Goal: Transaction & Acquisition: Purchase product/service

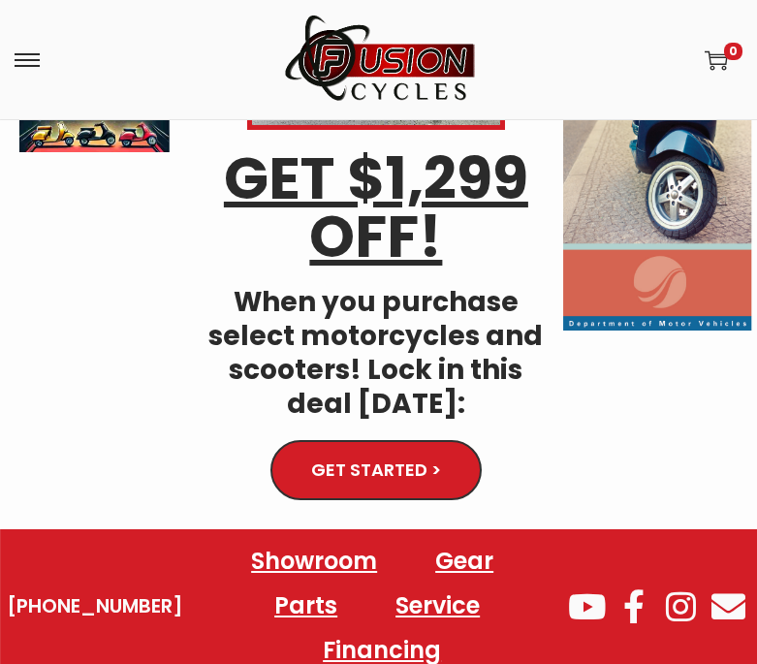
scroll to position [272, 0]
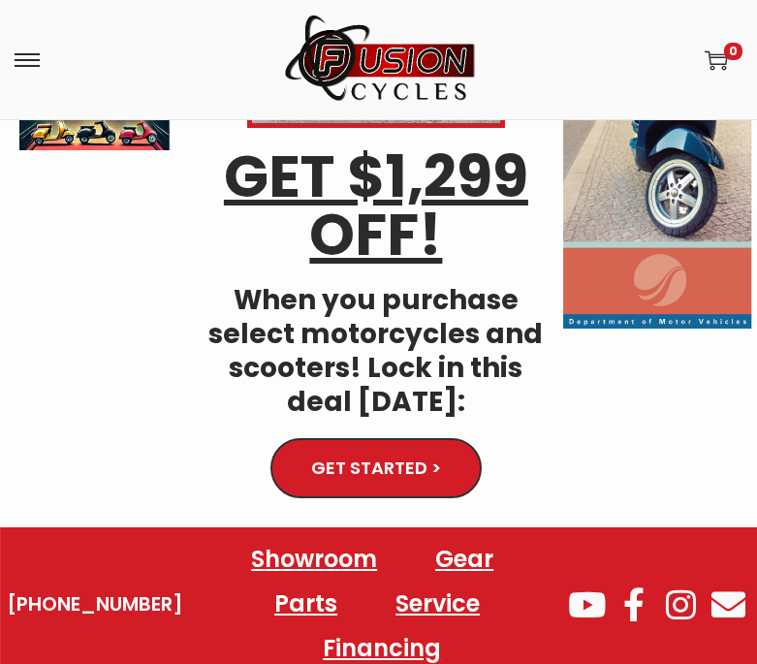
click at [32, 49] on span at bounding box center [27, 60] width 25 height 25
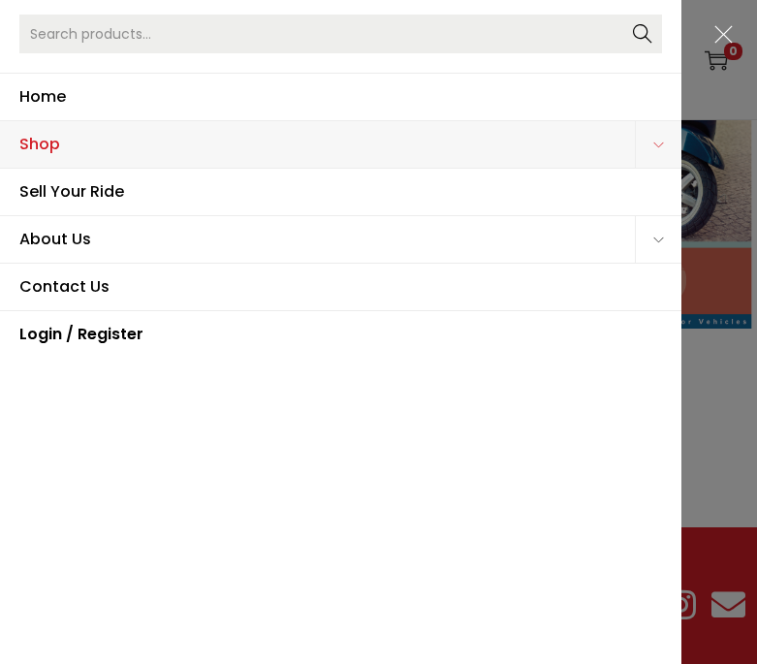
click at [74, 154] on span "Shop" at bounding box center [327, 144] width 616 height 47
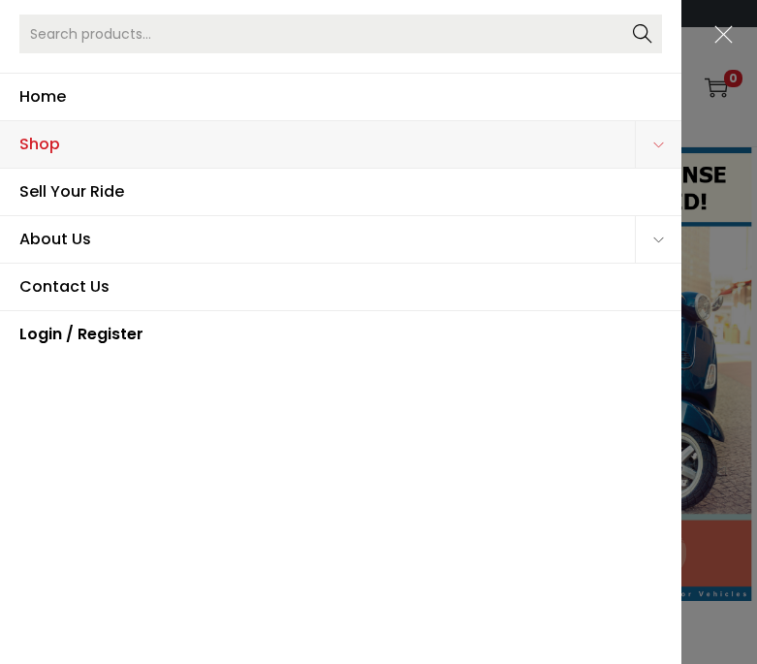
click at [28, 152] on span "Shop" at bounding box center [327, 144] width 616 height 47
click at [43, 143] on span "Shop" at bounding box center [327, 144] width 616 height 47
click at [32, 98] on span "Home" at bounding box center [340, 97] width 643 height 47
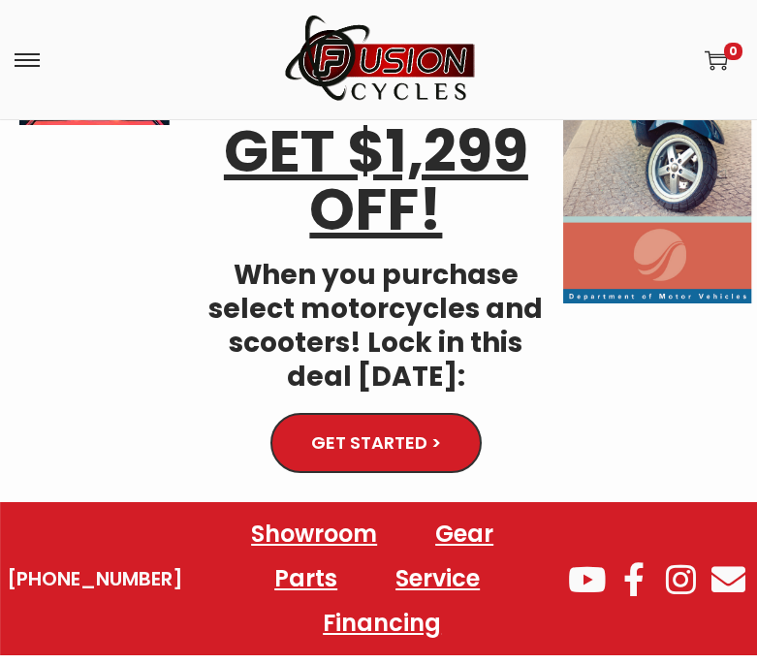
scroll to position [316, 0]
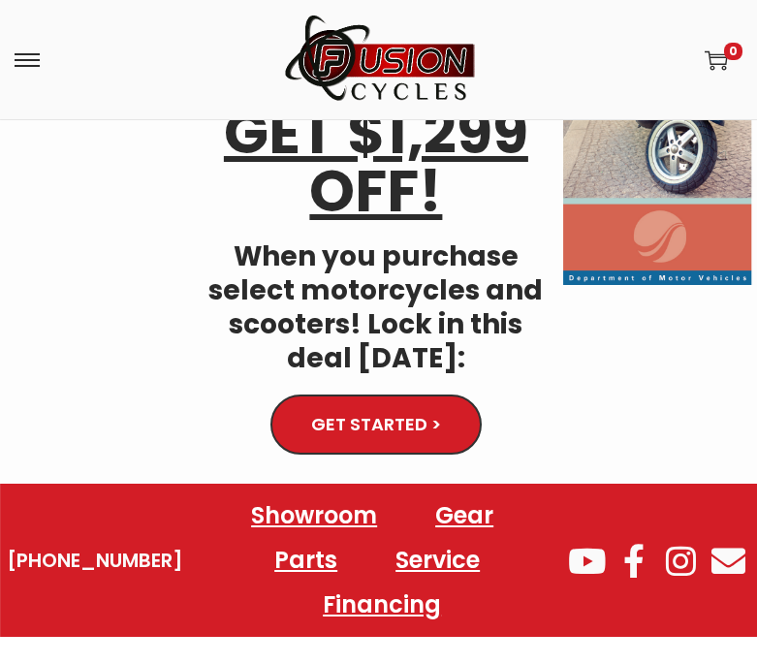
click at [384, 406] on link "GET STARTED >" at bounding box center [375, 426] width 197 height 56
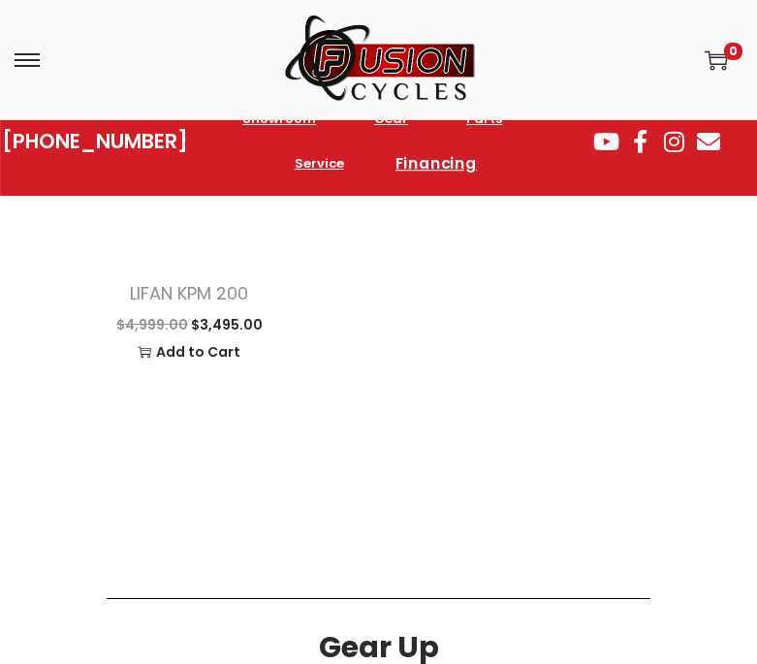
scroll to position [1410, 0]
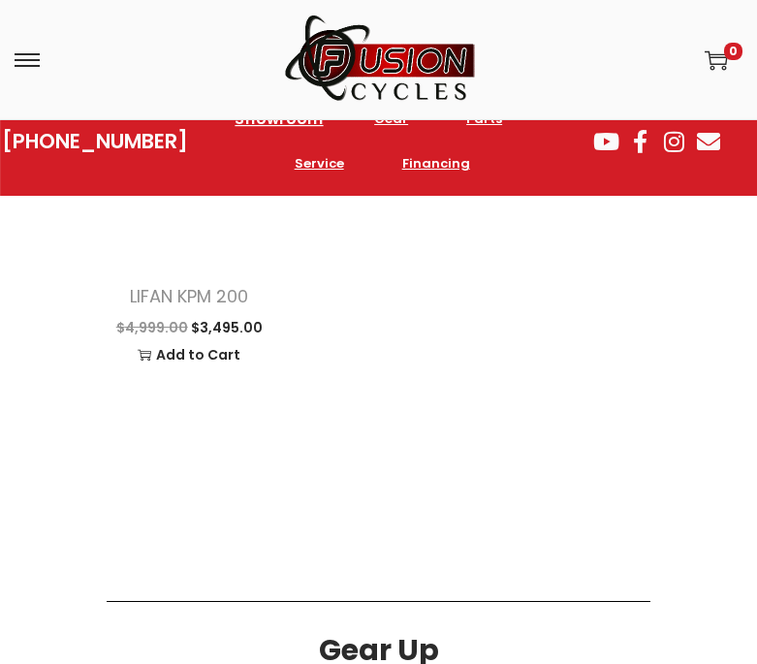
click at [306, 122] on link "Showroom" at bounding box center [279, 118] width 135 height 53
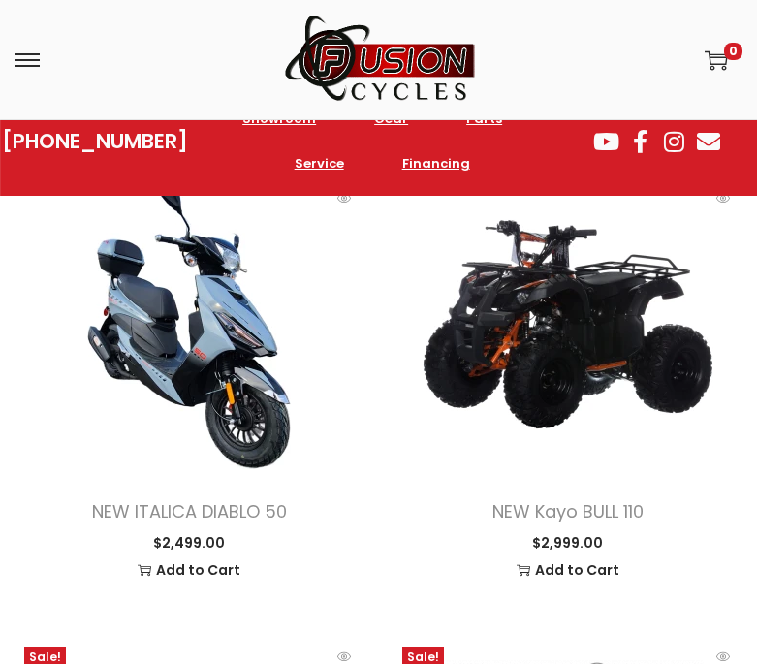
scroll to position [2569, 0]
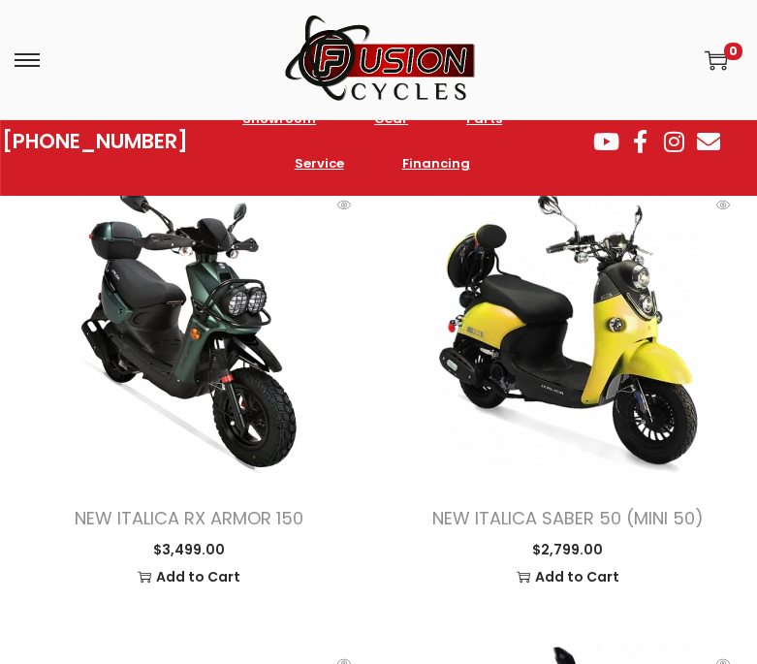
scroll to position [4578, 0]
